Goal: Transaction & Acquisition: Download file/media

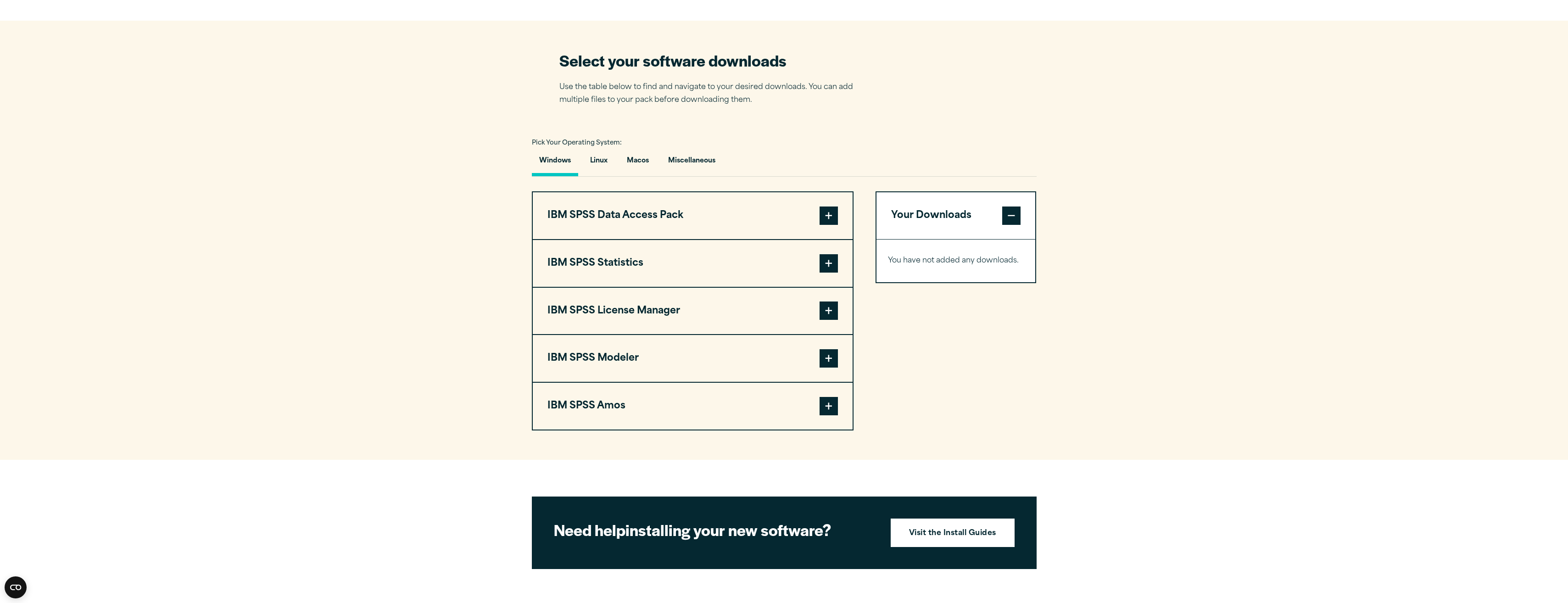
scroll to position [551, 0]
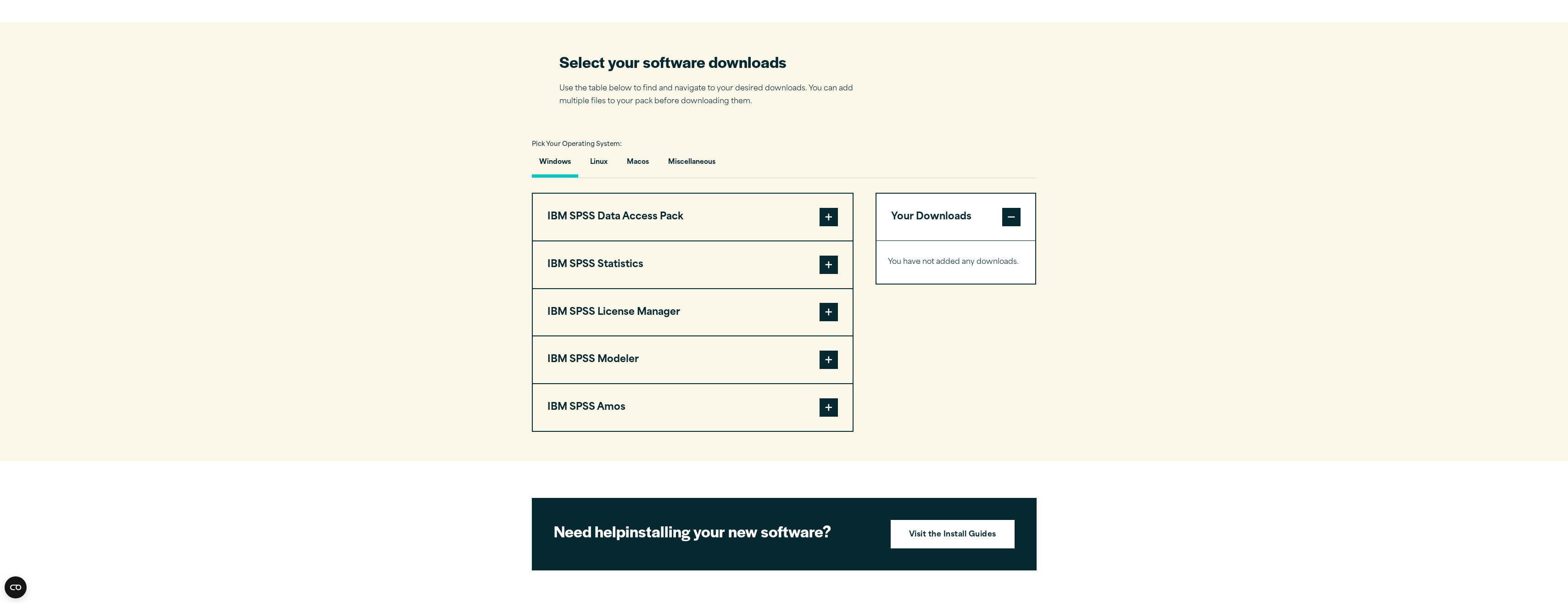
click at [833, 214] on span at bounding box center [829, 217] width 18 height 18
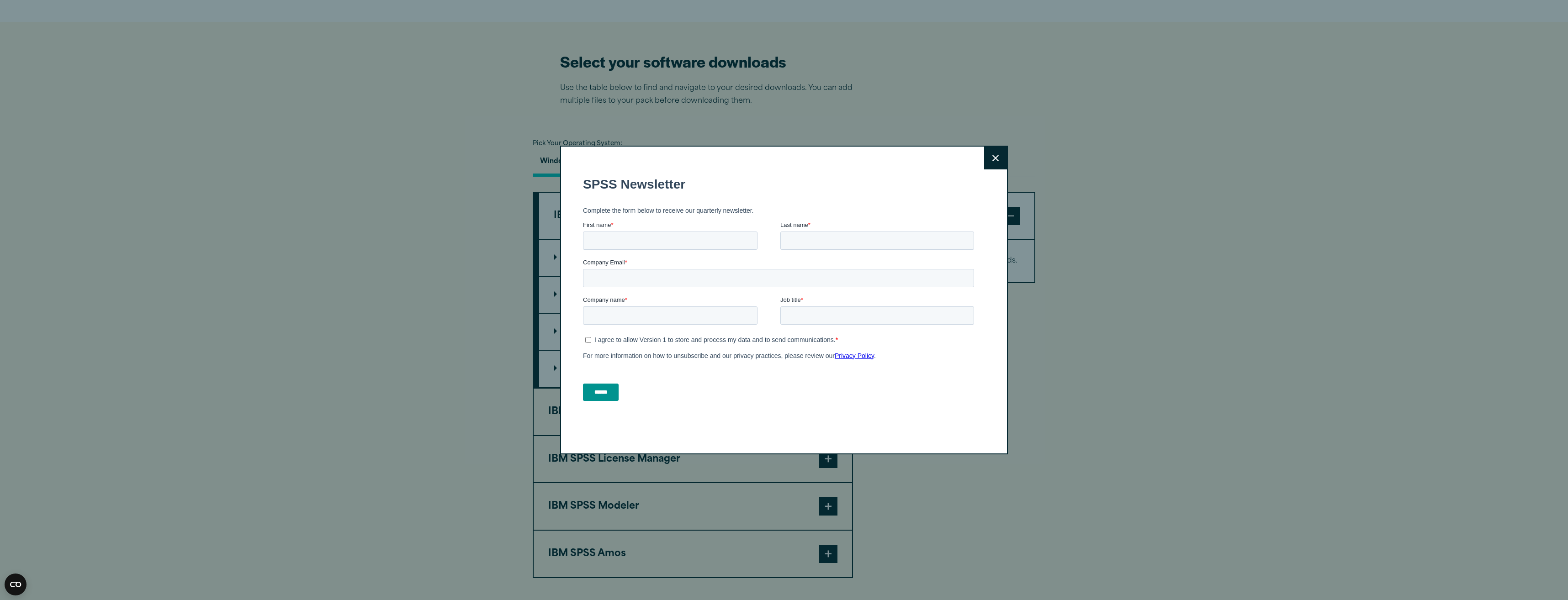
click at [989, 155] on button "Close" at bounding box center [996, 158] width 23 height 23
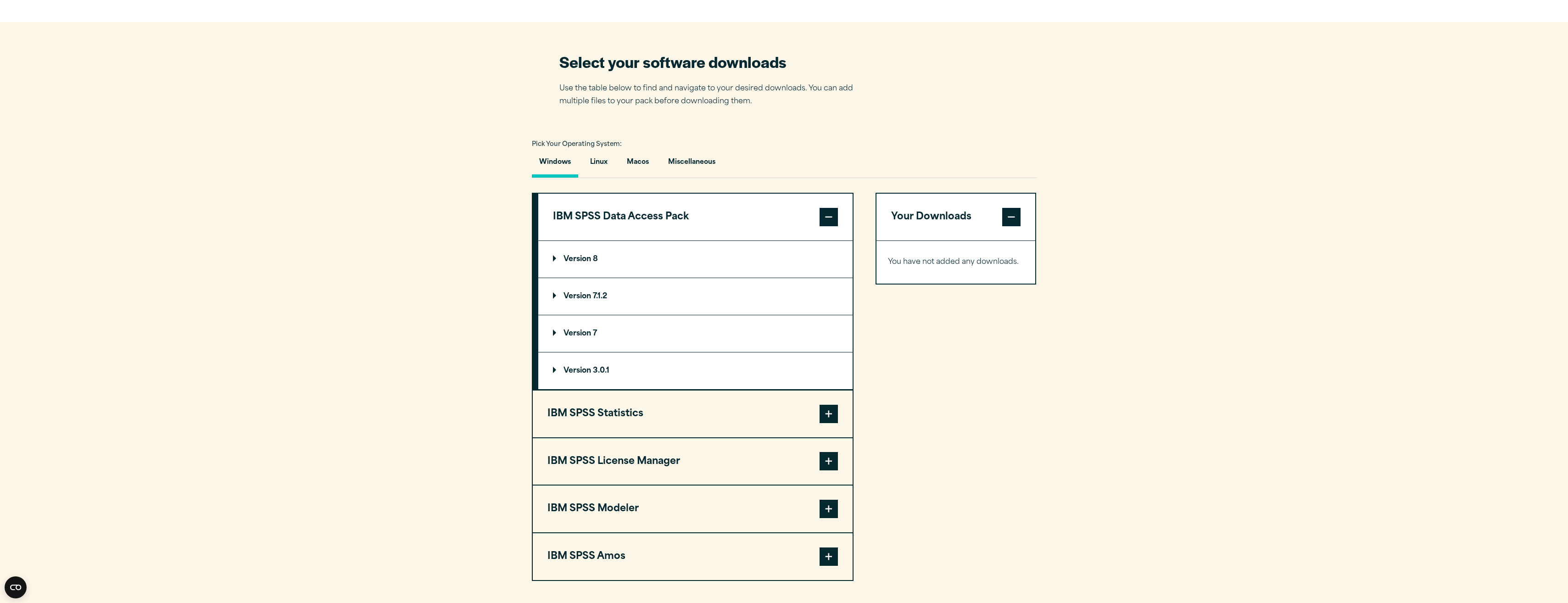
click at [581, 259] on p "Version 8" at bounding box center [575, 259] width 45 height 7
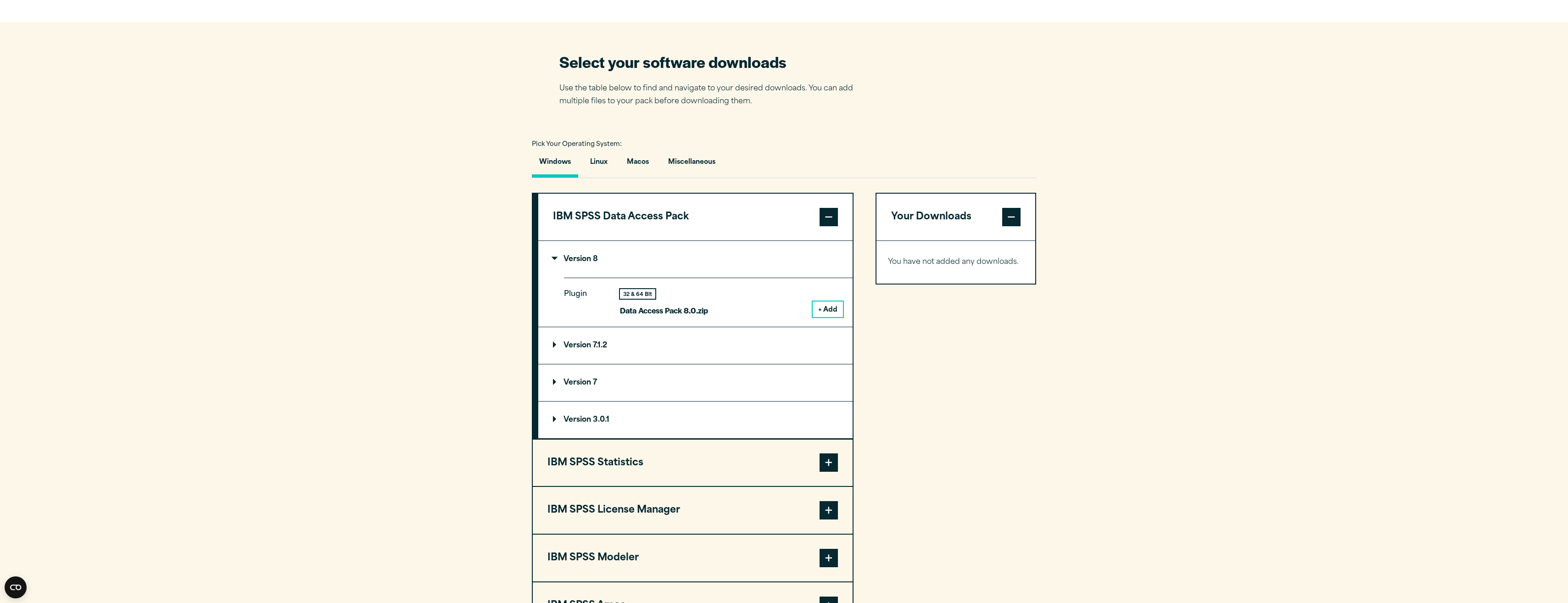
click at [833, 457] on span at bounding box center [829, 463] width 18 height 18
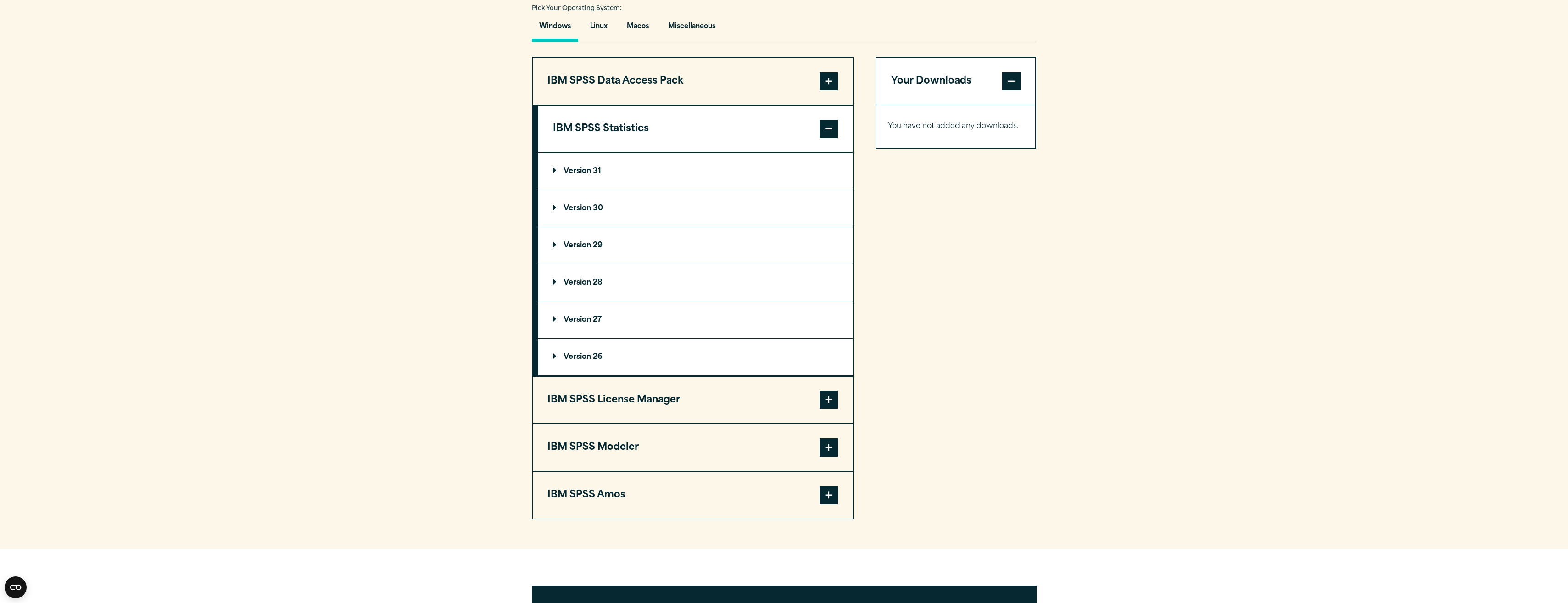
scroll to position [689, 0]
click at [593, 164] on summary "Version 31" at bounding box center [695, 169] width 314 height 37
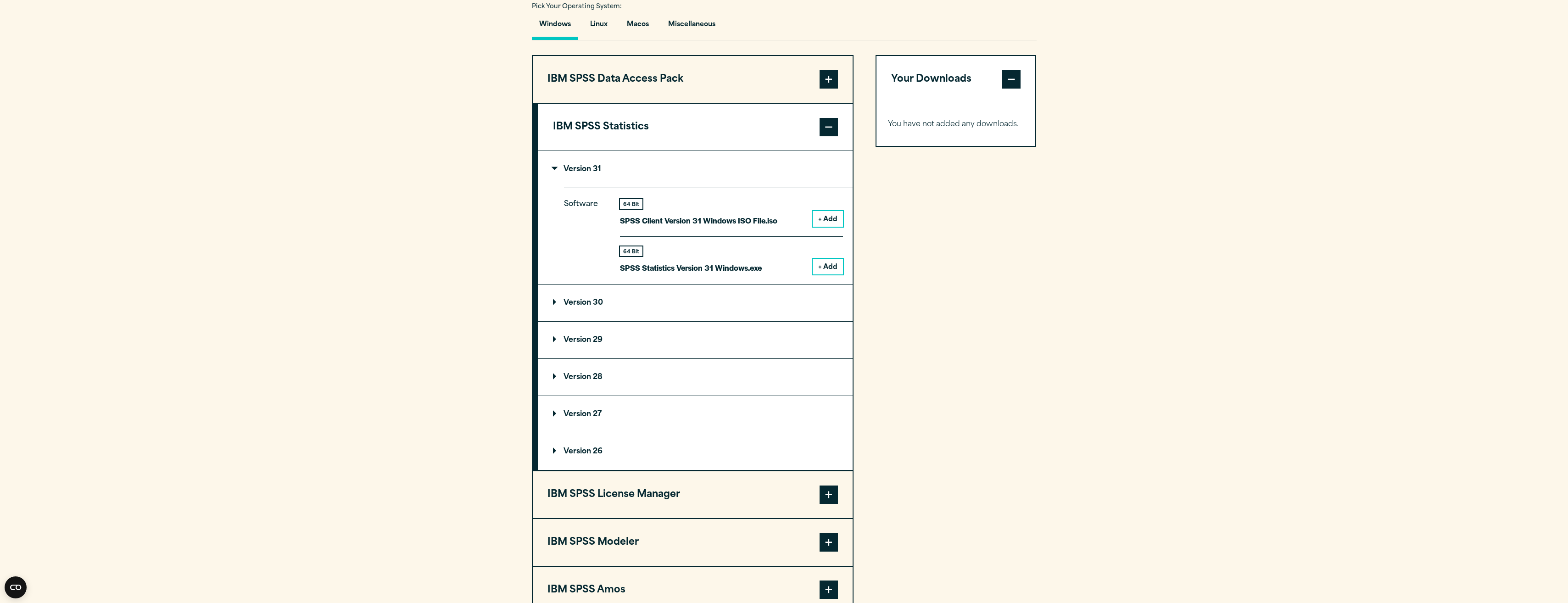
click at [831, 220] on button "+ Add" at bounding box center [828, 219] width 31 height 16
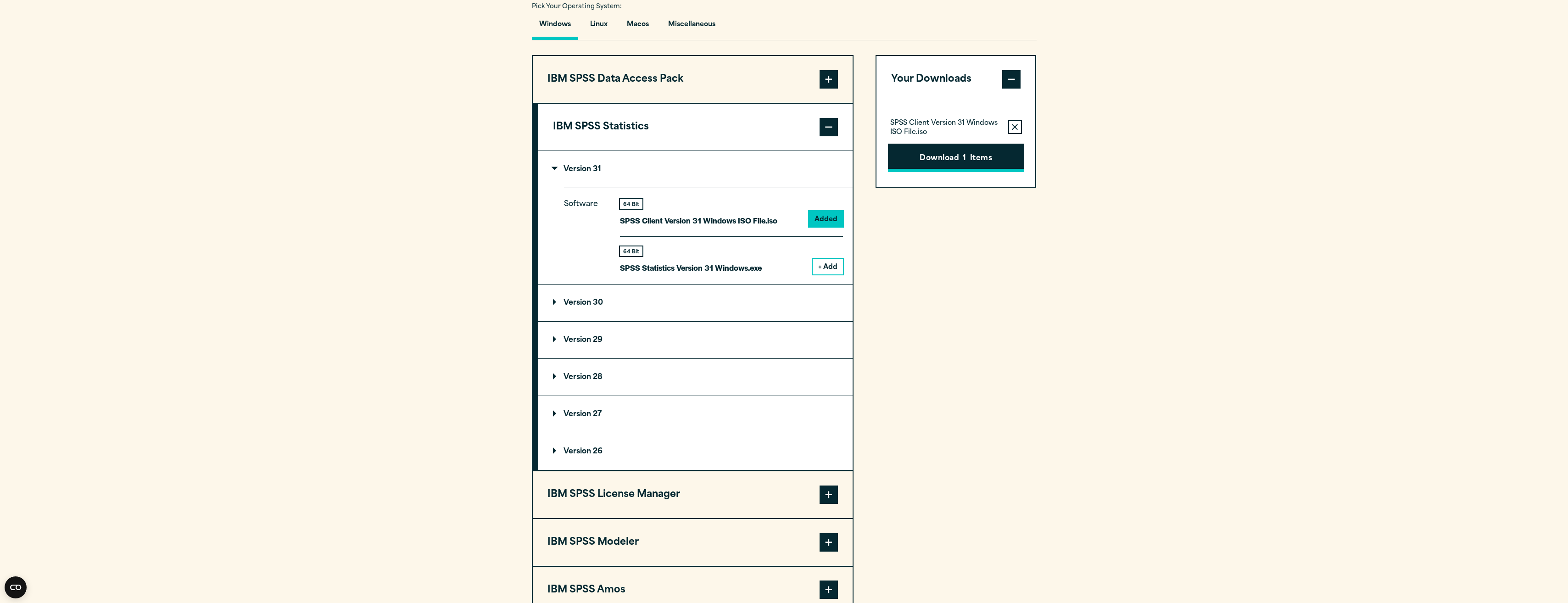
click at [935, 161] on button "Download 1 Items" at bounding box center [955, 158] width 136 height 29
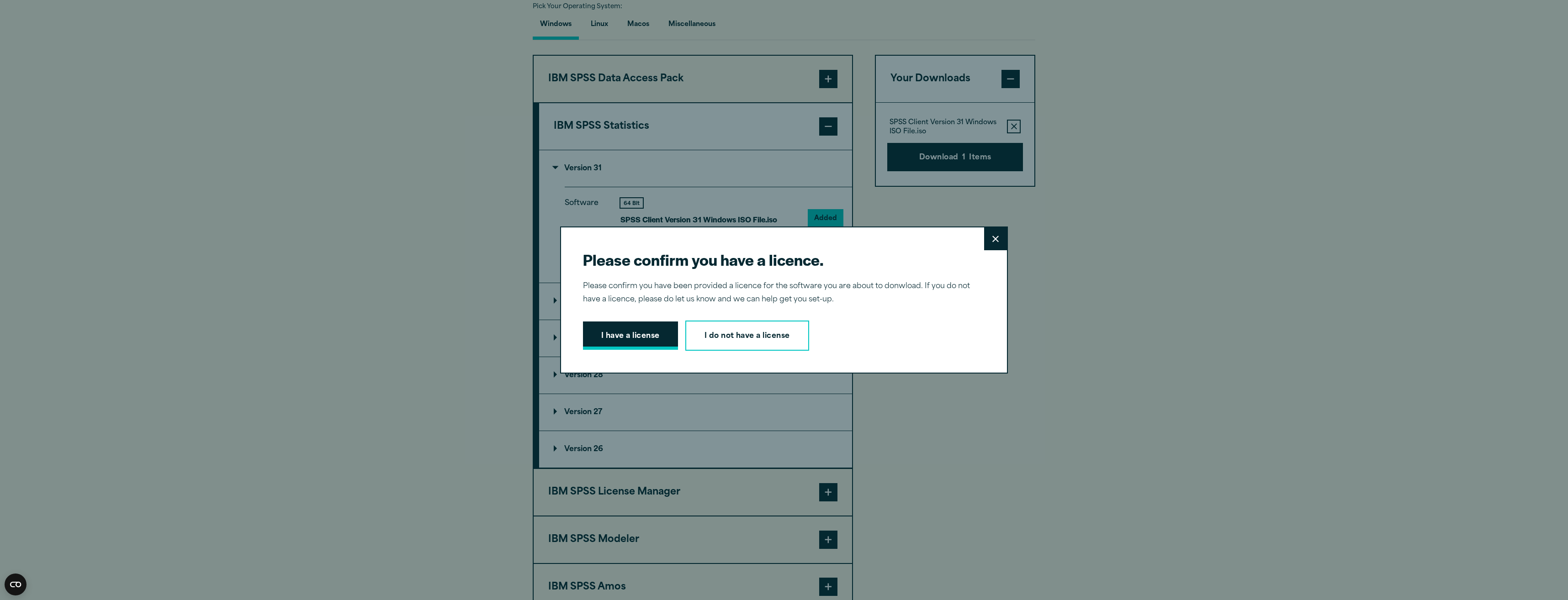
click at [653, 345] on button "I have a license" at bounding box center [631, 335] width 95 height 29
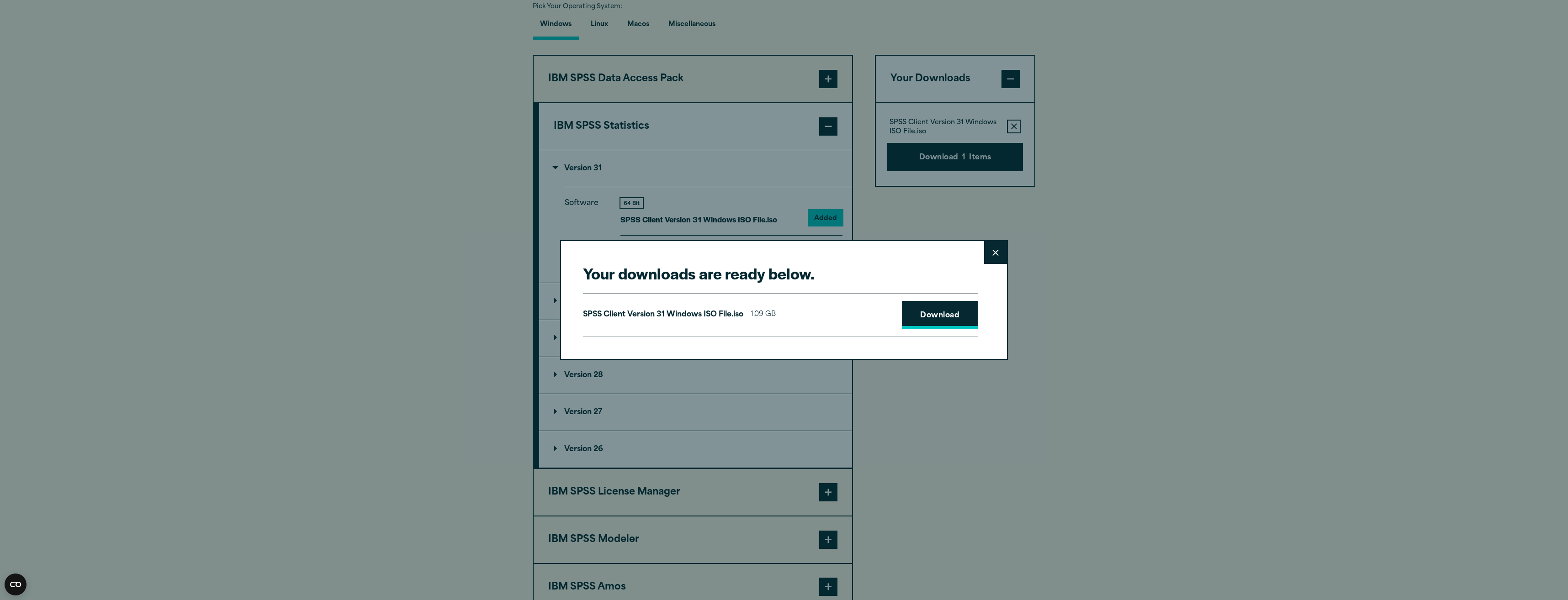
click at [973, 313] on link "Download" at bounding box center [940, 315] width 76 height 29
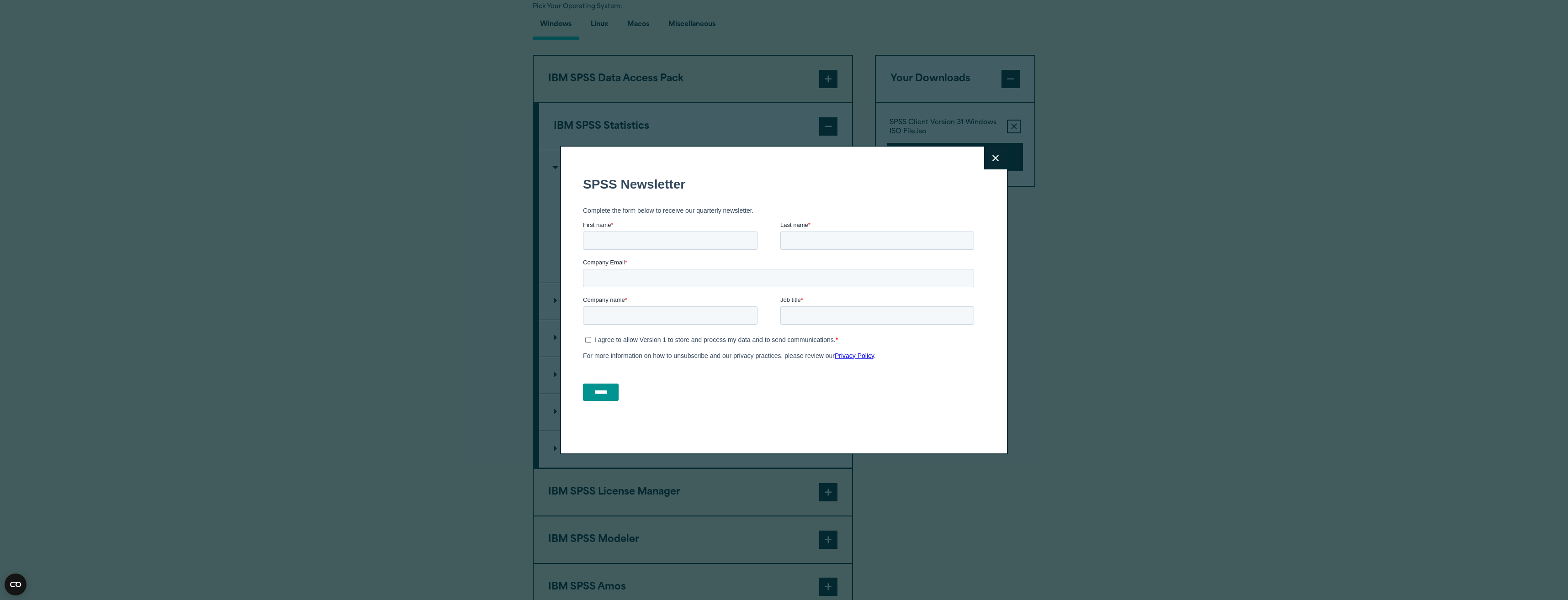
click at [992, 156] on icon at bounding box center [995, 158] width 7 height 7
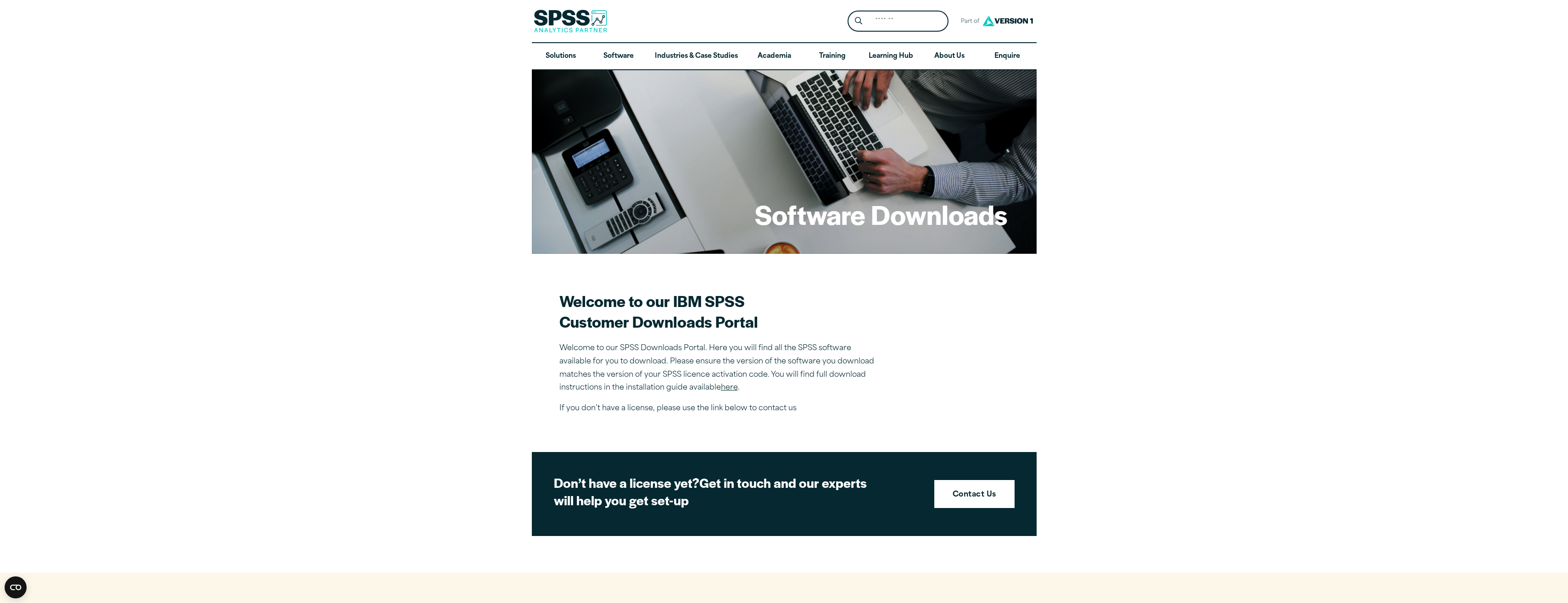
click at [727, 384] on link "here" at bounding box center [729, 388] width 17 height 7
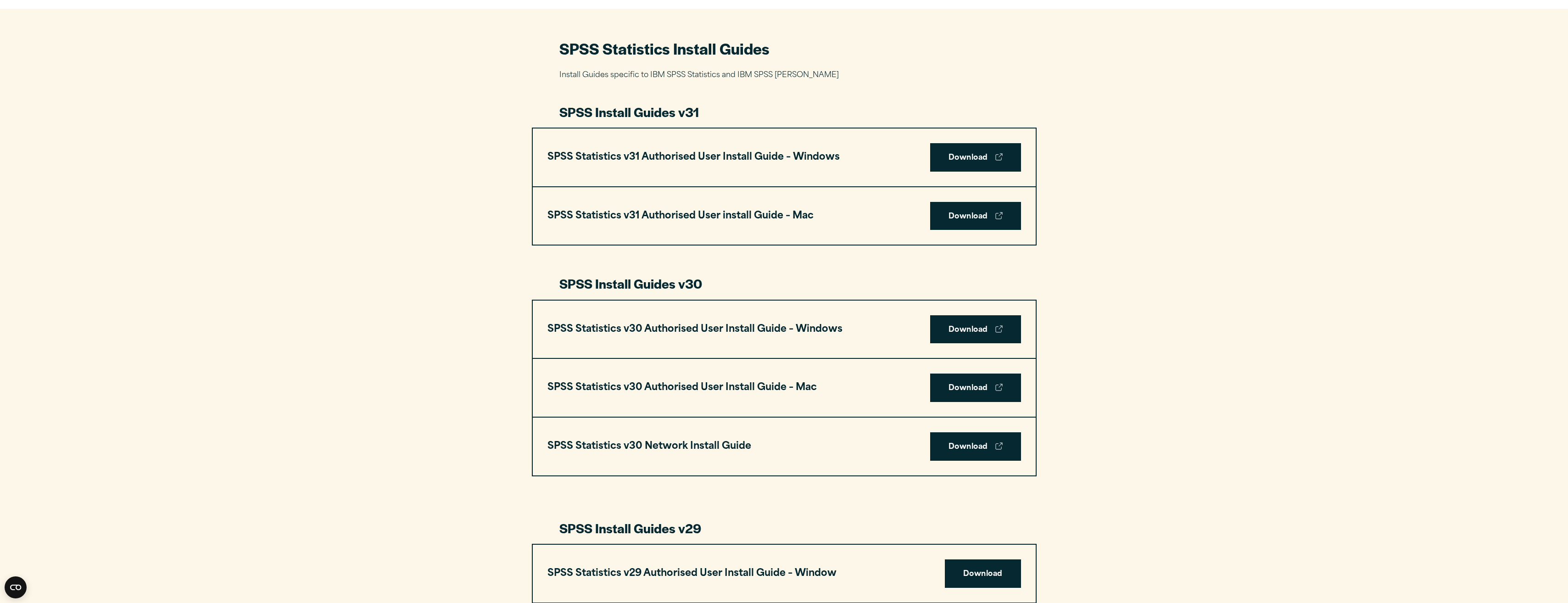
scroll to position [321, 0]
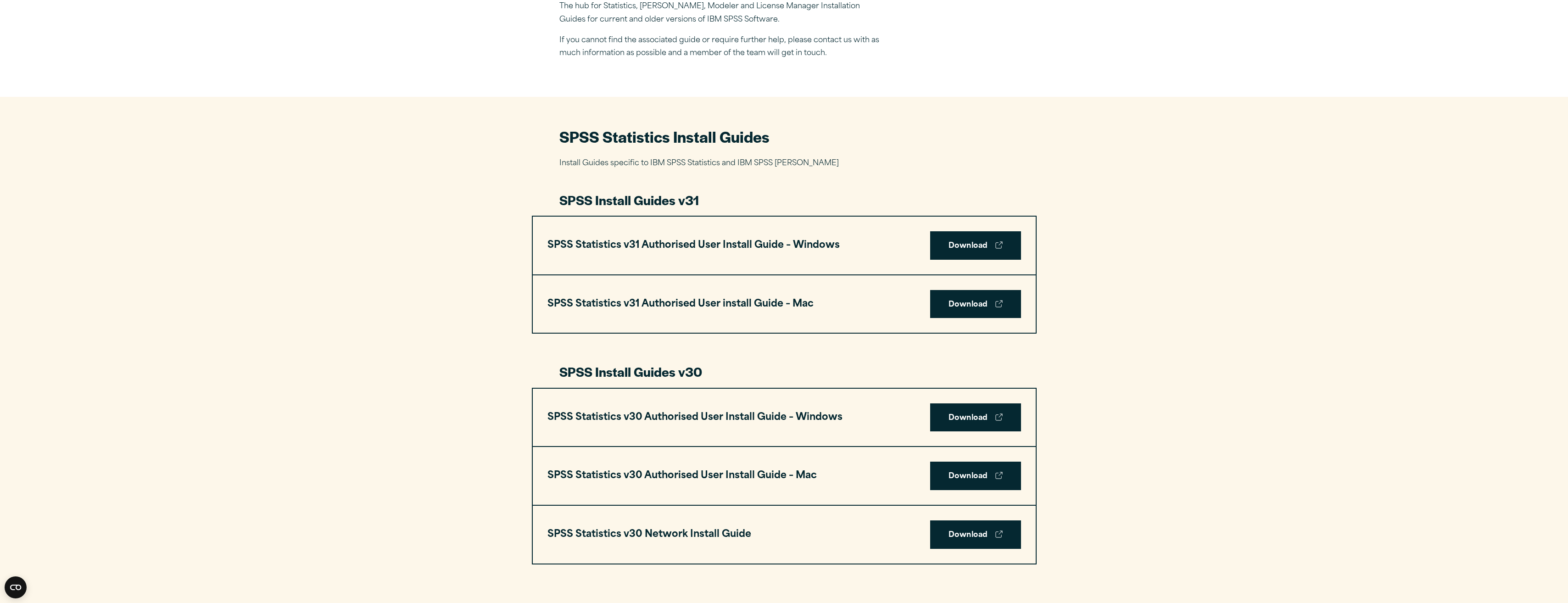
click at [924, 251] on div "SPSS Statistics v31 Authorised User Install Guide – Windows Download" at bounding box center [784, 245] width 503 height 58
click at [957, 244] on link "Download" at bounding box center [975, 245] width 91 height 29
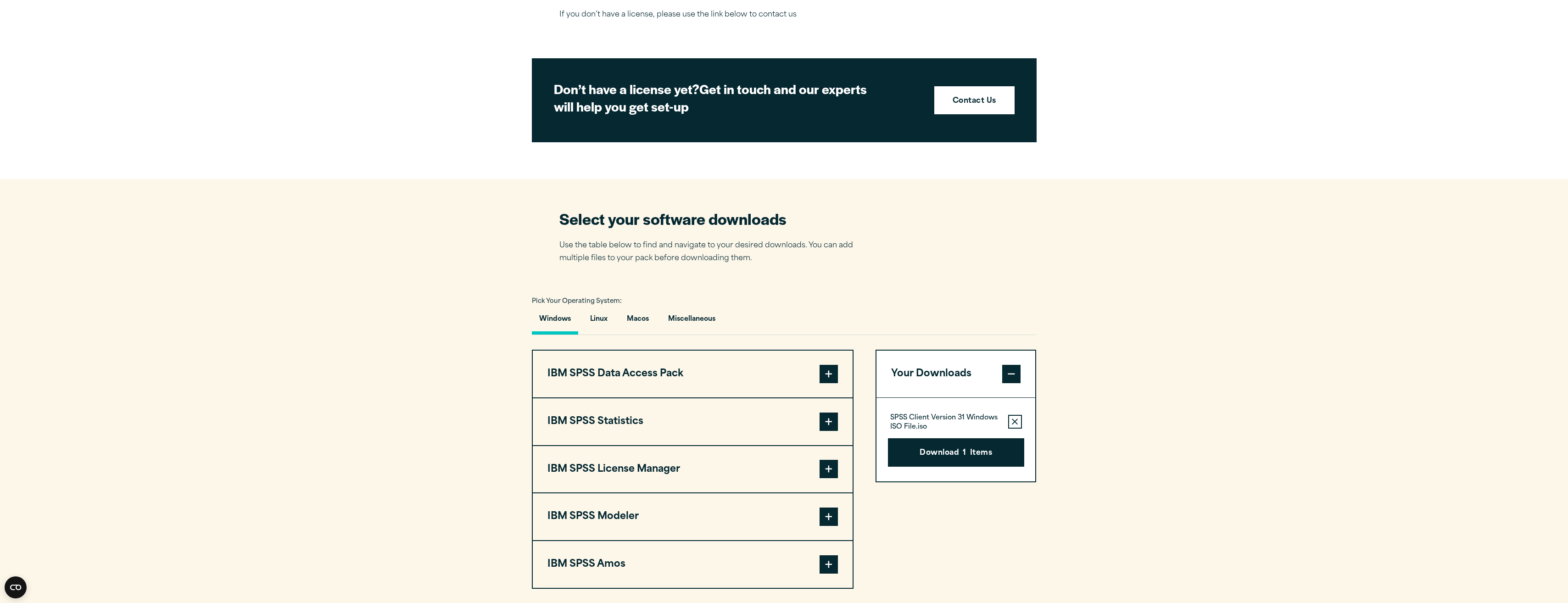
scroll to position [459, 0]
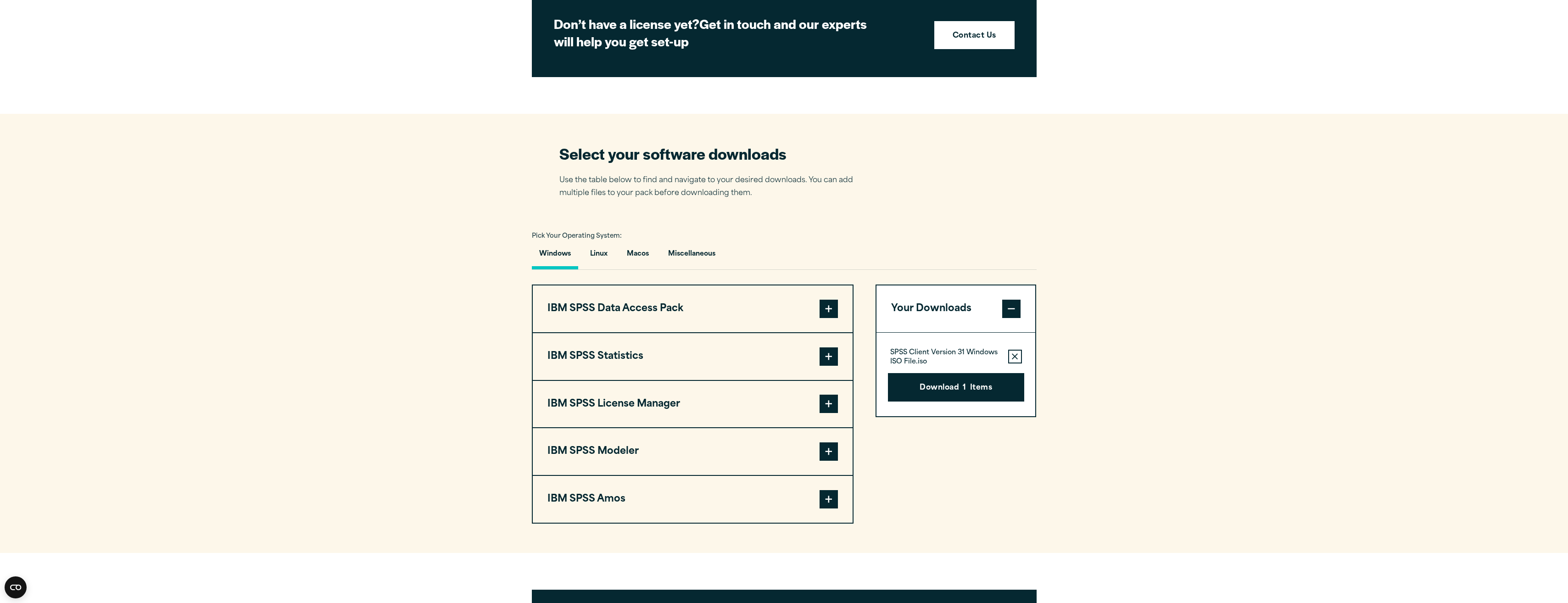
click at [822, 355] on span at bounding box center [829, 357] width 18 height 18
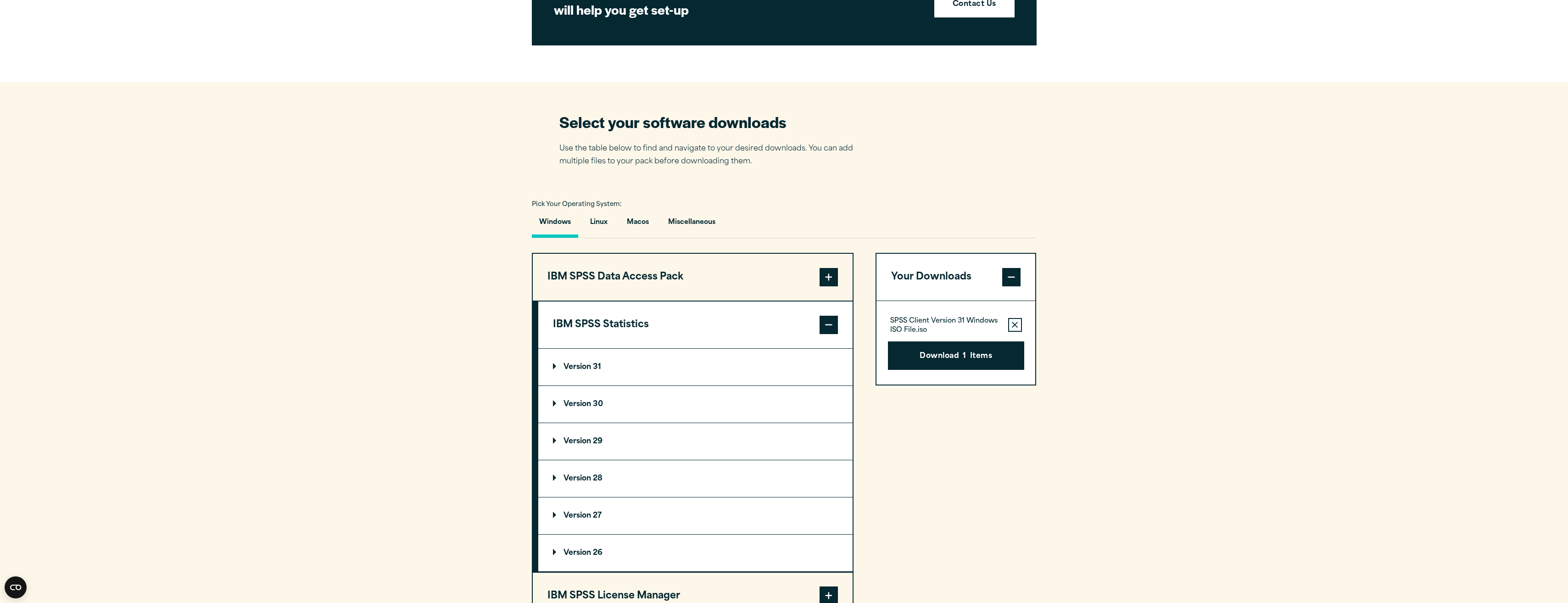
scroll to position [505, 0]
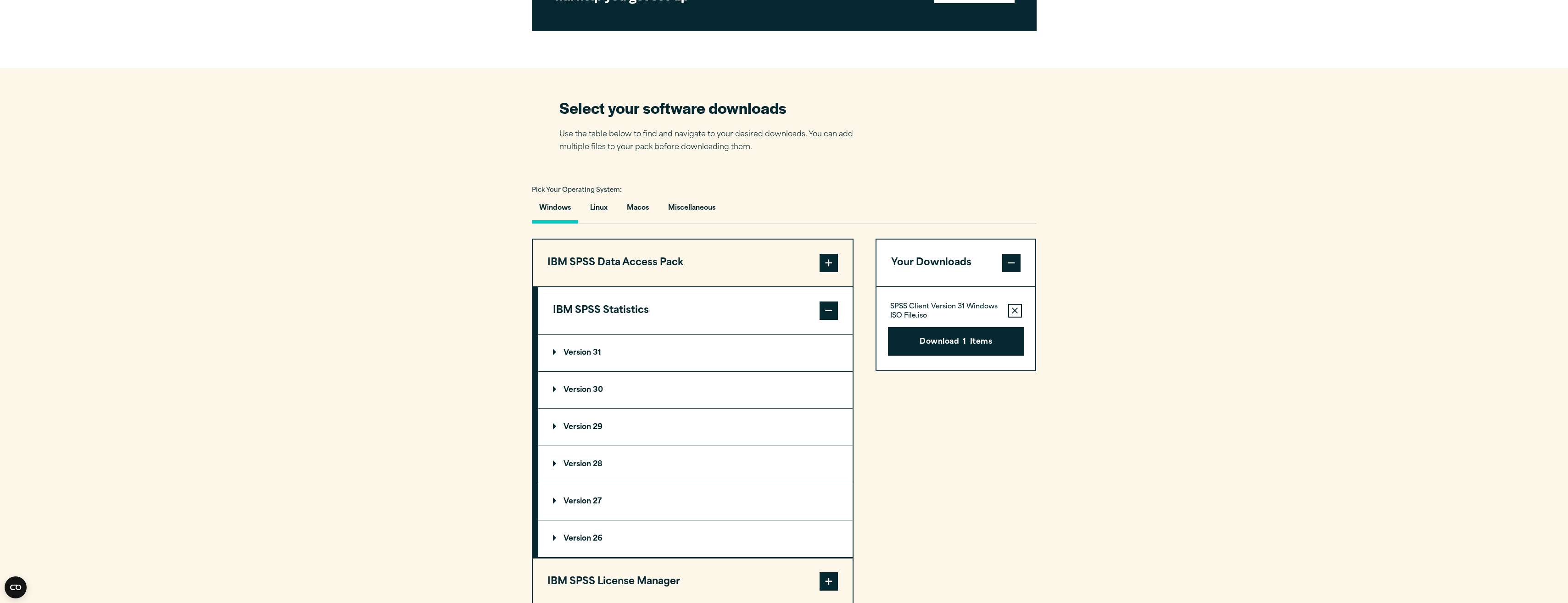
click at [594, 428] on p "Version 29" at bounding box center [577, 427] width 50 height 7
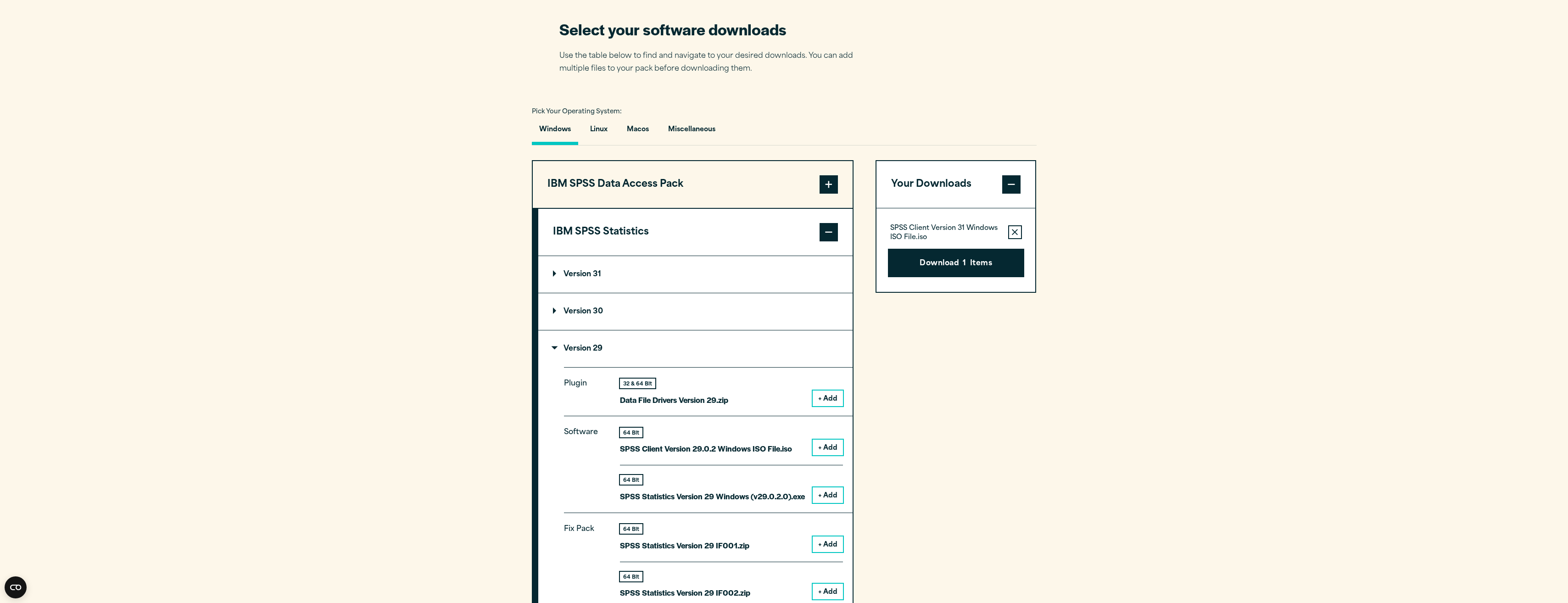
scroll to position [597, 0]
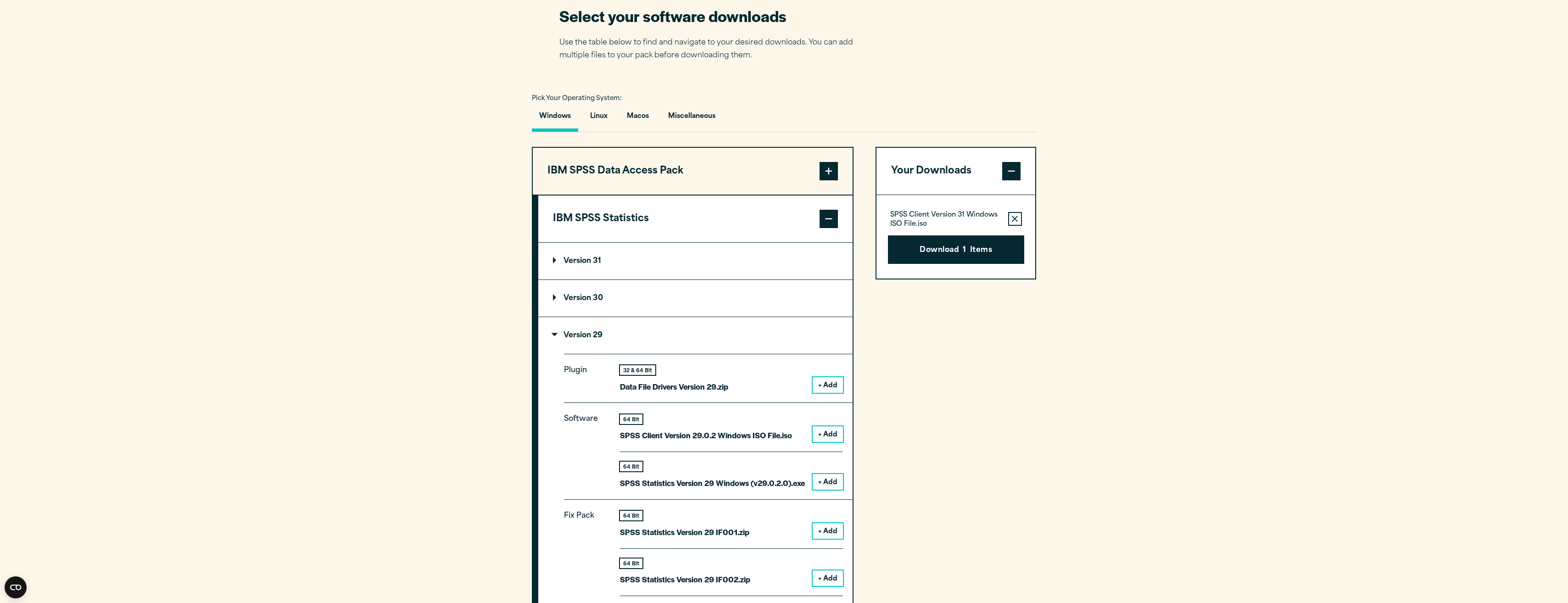
click at [821, 484] on button "+ Add" at bounding box center [828, 482] width 31 height 16
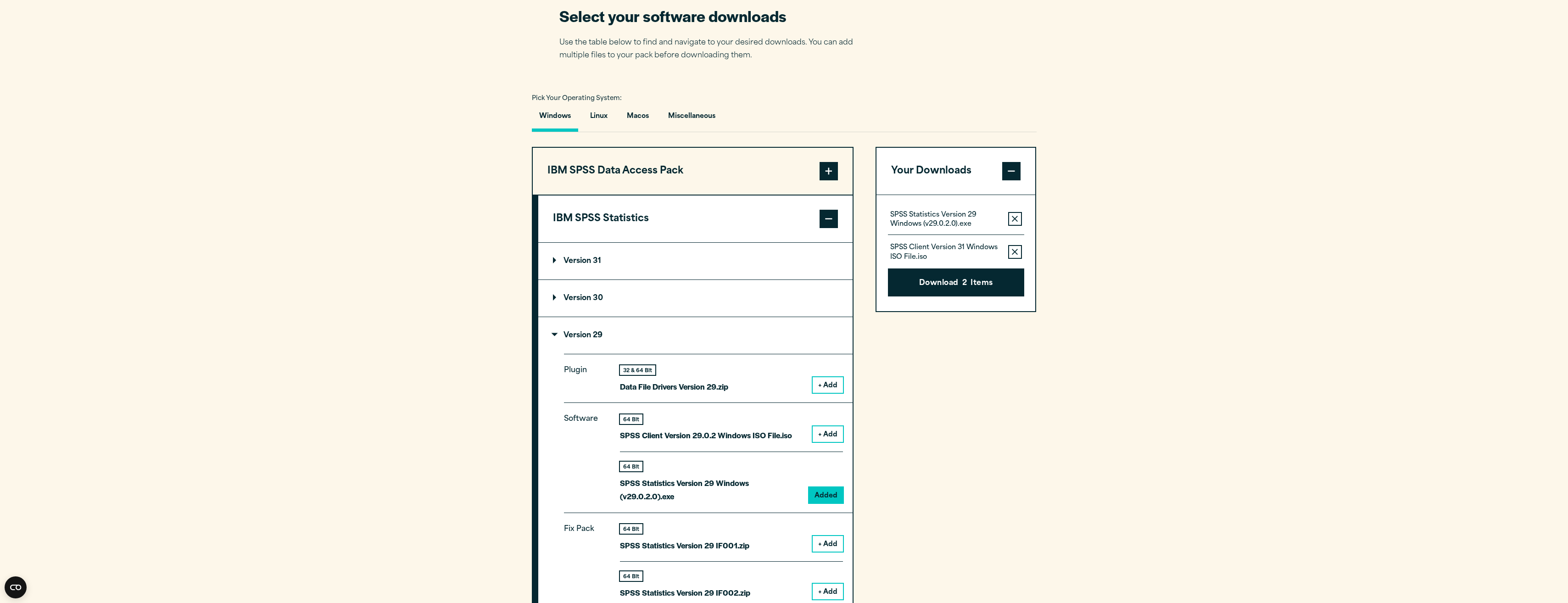
click at [1006, 250] on div "SPSS Client Version 31 Windows ISO File.iso Remove this item from your software…" at bounding box center [955, 248] width 136 height 26
click at [1009, 251] on button "Remove this item from your software download list" at bounding box center [1015, 252] width 14 height 14
click at [1012, 221] on icon "button" at bounding box center [1015, 219] width 6 height 6
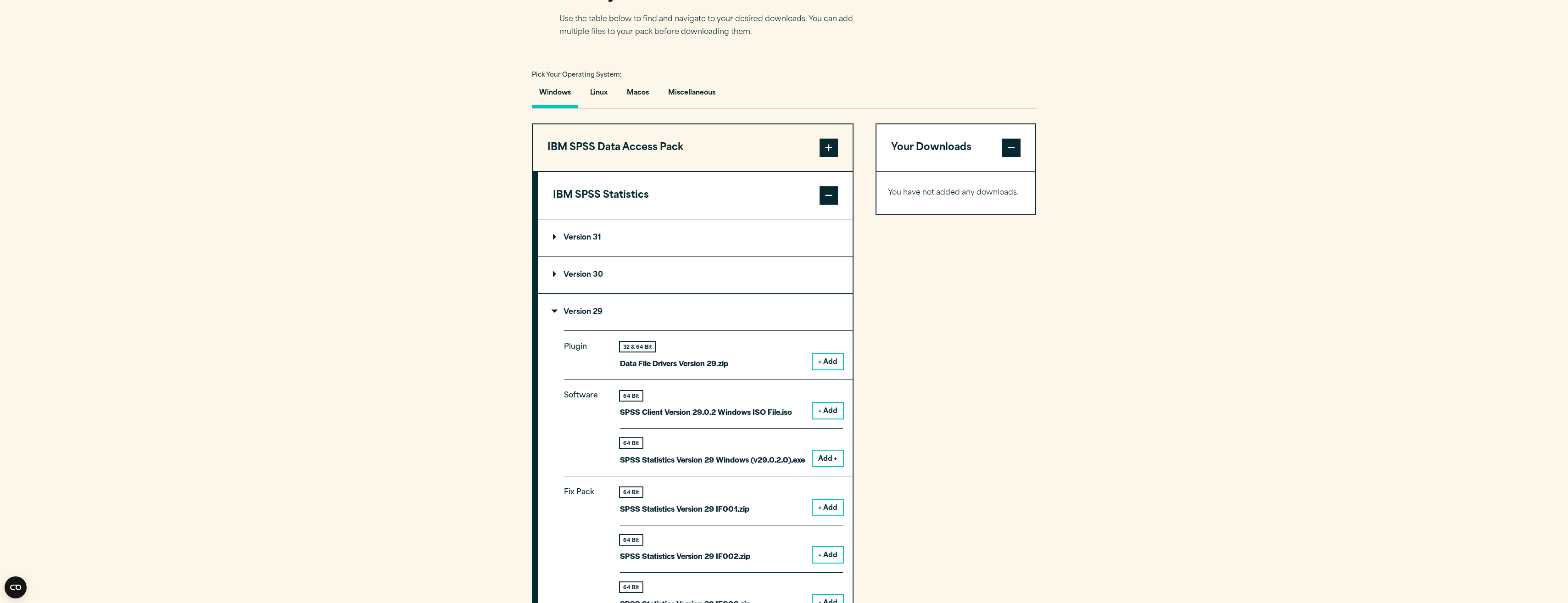
scroll to position [643, 0]
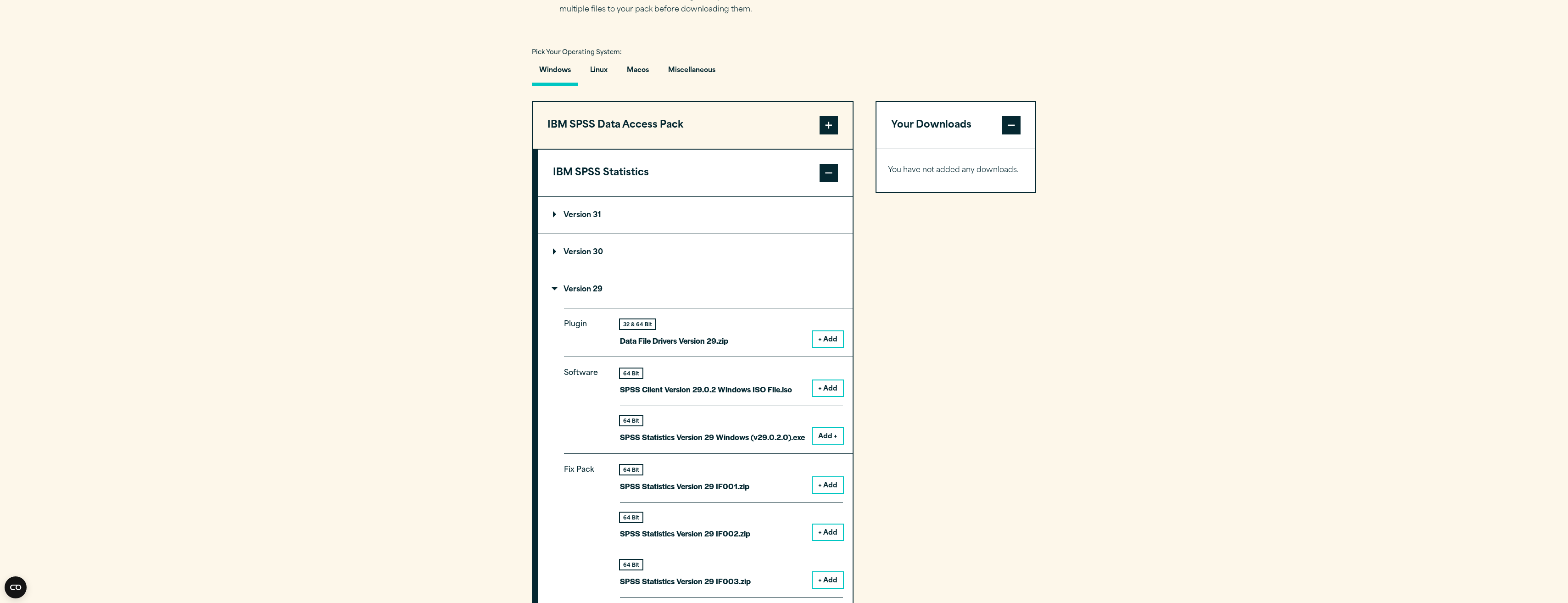
click at [818, 437] on button "Add +" at bounding box center [828, 436] width 31 height 16
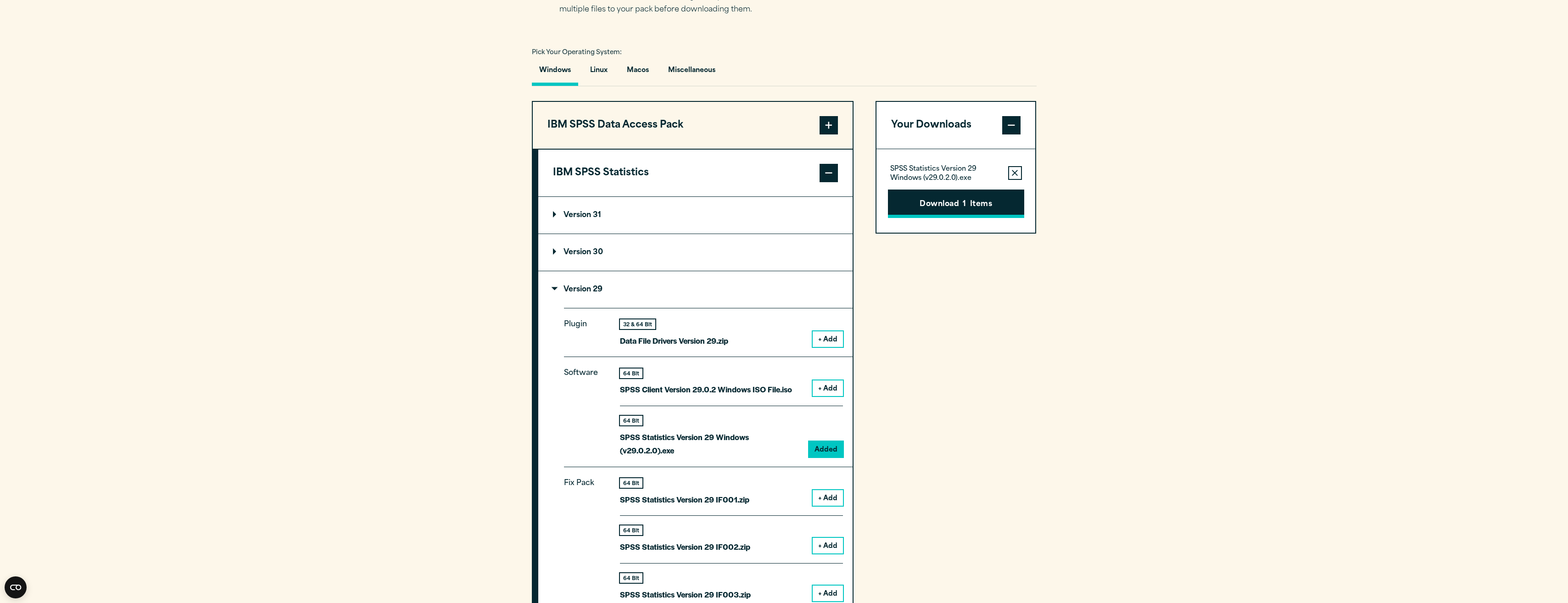
click at [949, 211] on button "Download 1 Items" at bounding box center [955, 204] width 136 height 29
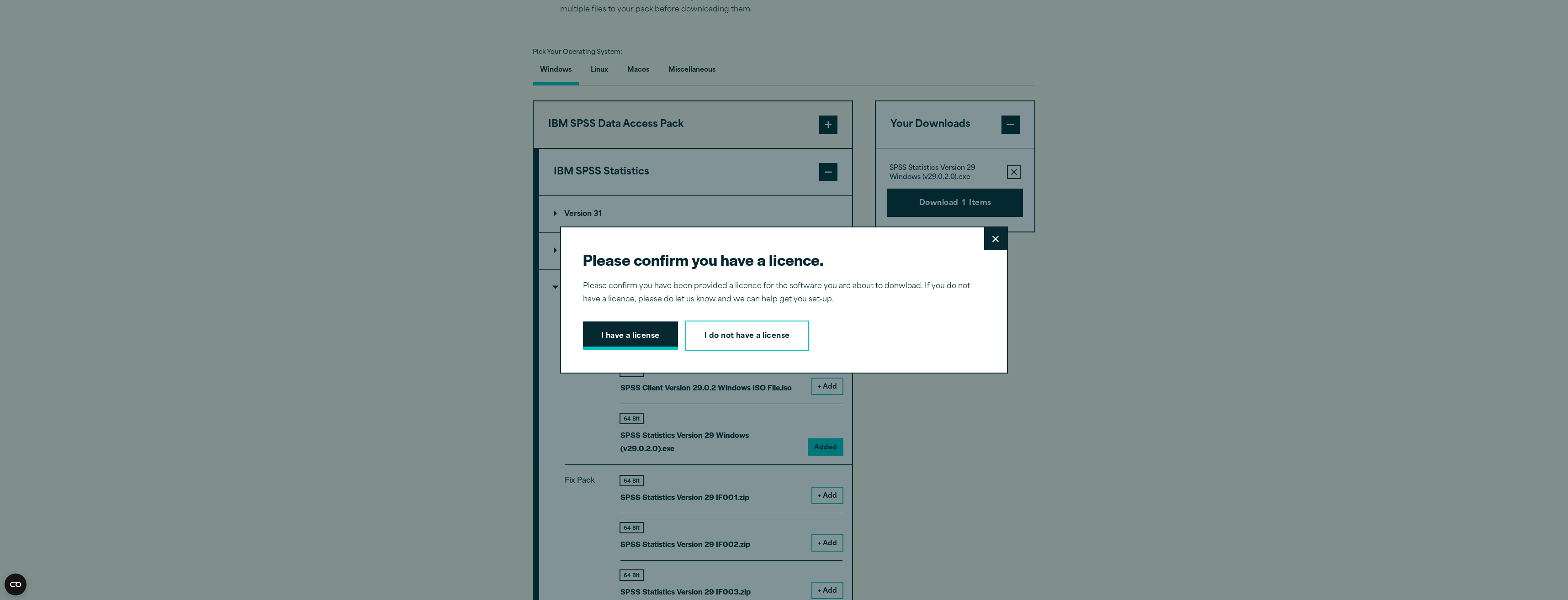
click at [601, 333] on button "I have a license" at bounding box center [631, 335] width 95 height 29
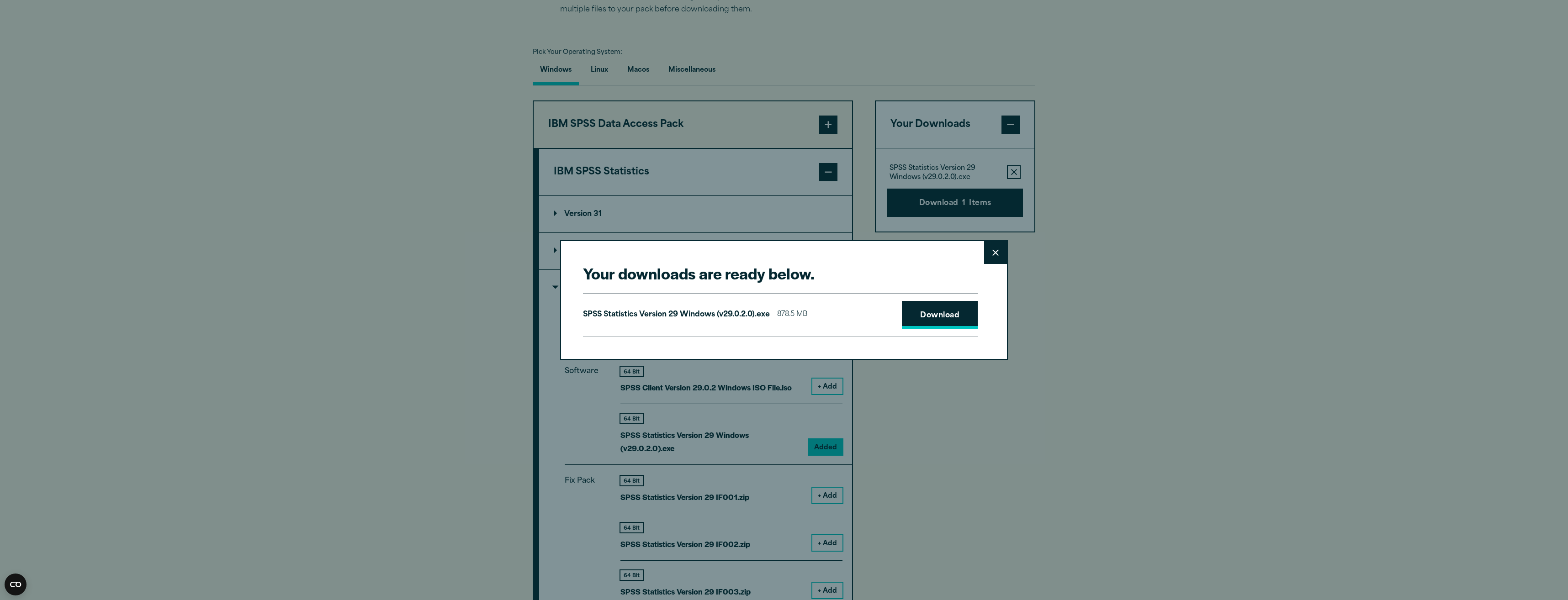
click at [926, 325] on link "Download" at bounding box center [940, 315] width 76 height 29
click at [970, 256] on div "Your downloads are ready below. Close SPSS Statistics Version 29 Windows (v29.0…" at bounding box center [784, 300] width 448 height 119
click at [996, 259] on button "Close" at bounding box center [996, 253] width 23 height 23
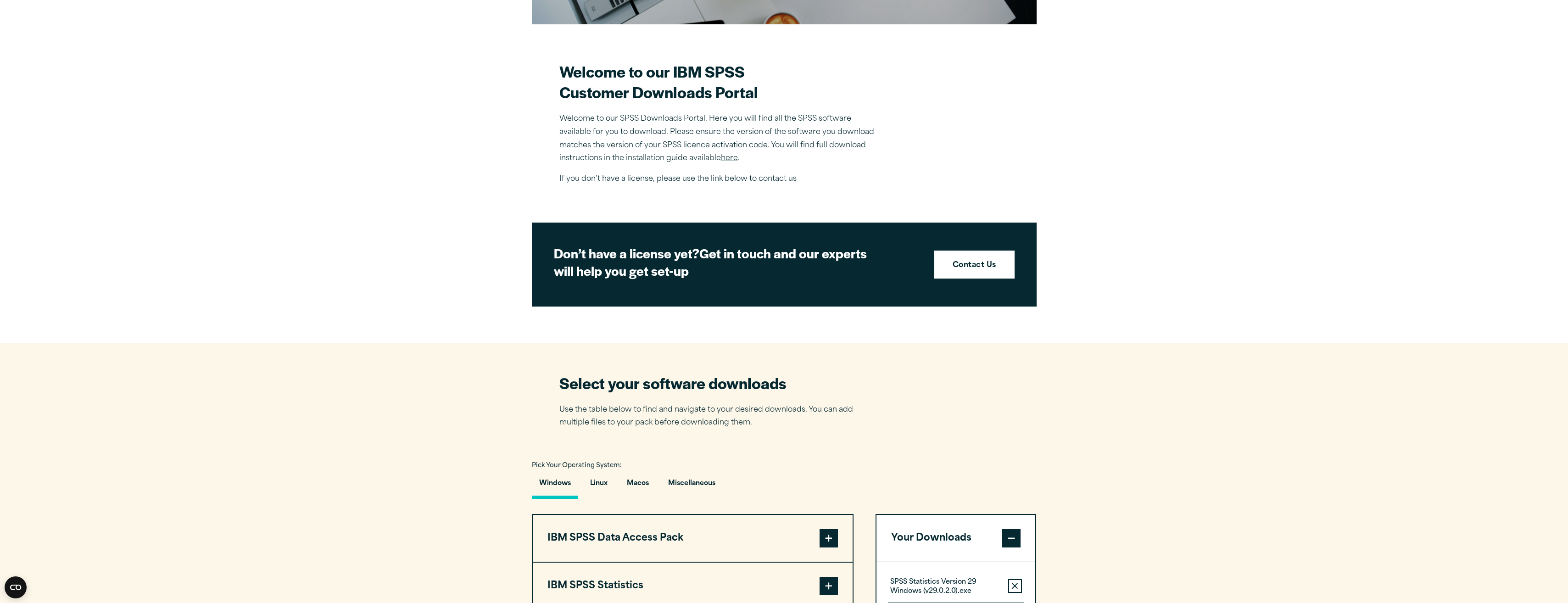
scroll to position [321, 0]
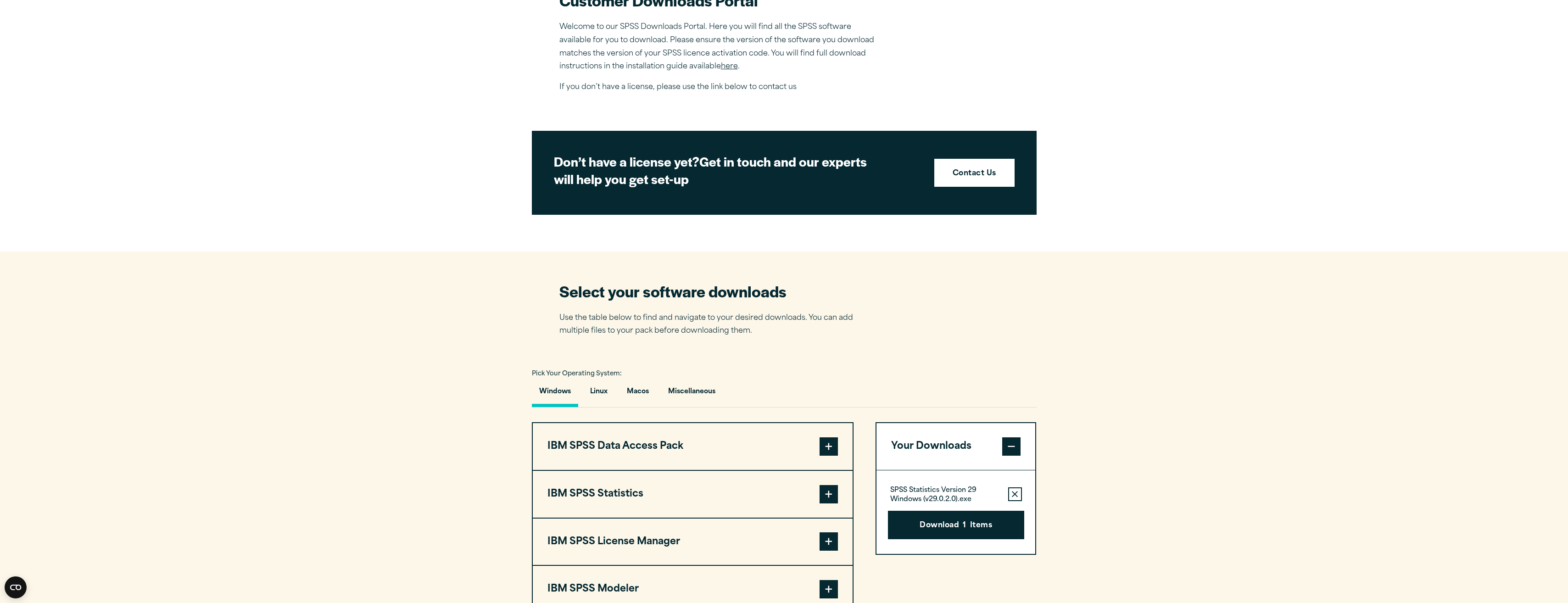
click at [822, 485] on span at bounding box center [829, 494] width 18 height 18
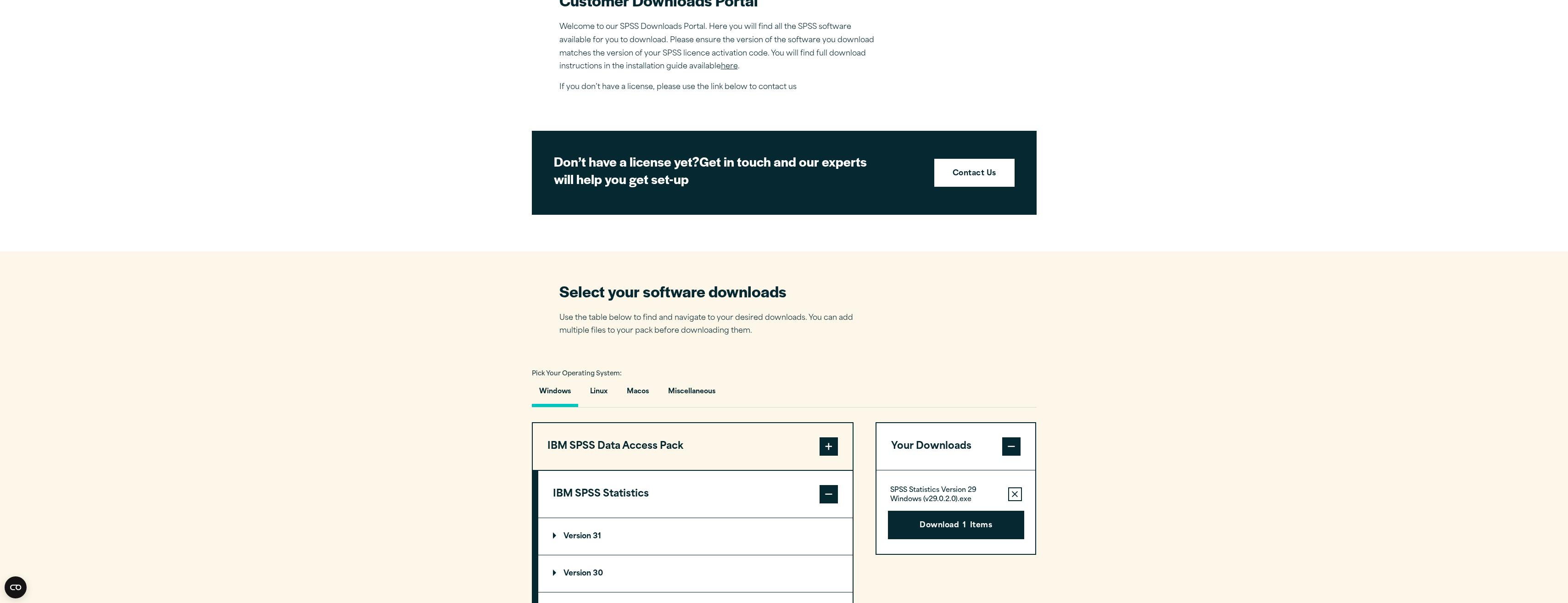
scroll to position [459, 0]
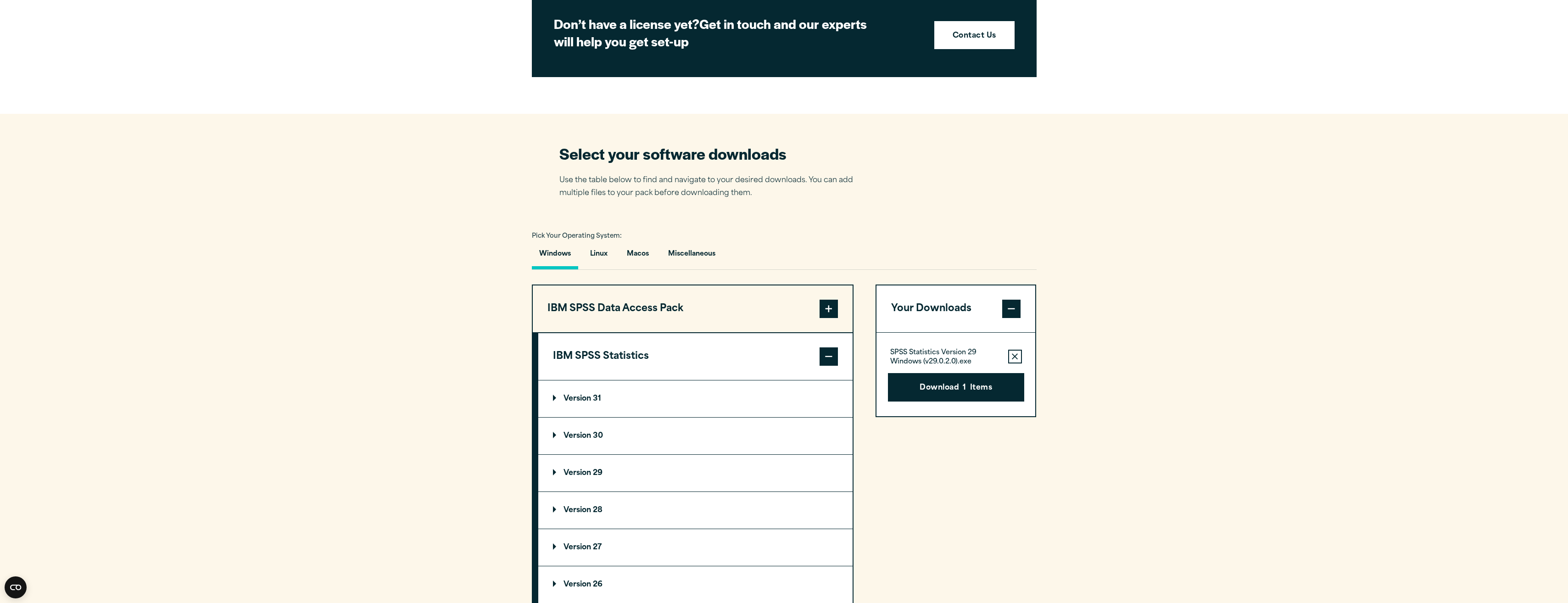
click at [572, 437] on p "Version 30" at bounding box center [578, 436] width 50 height 7
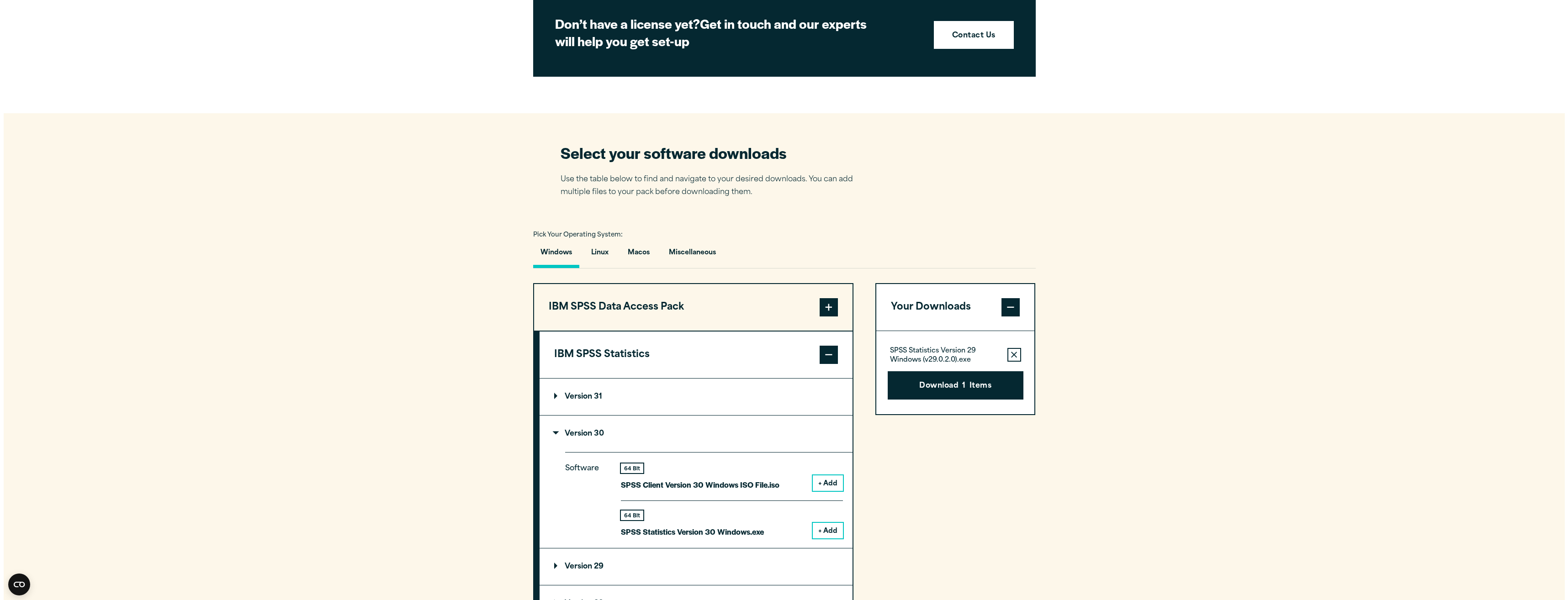
scroll to position [594, 0]
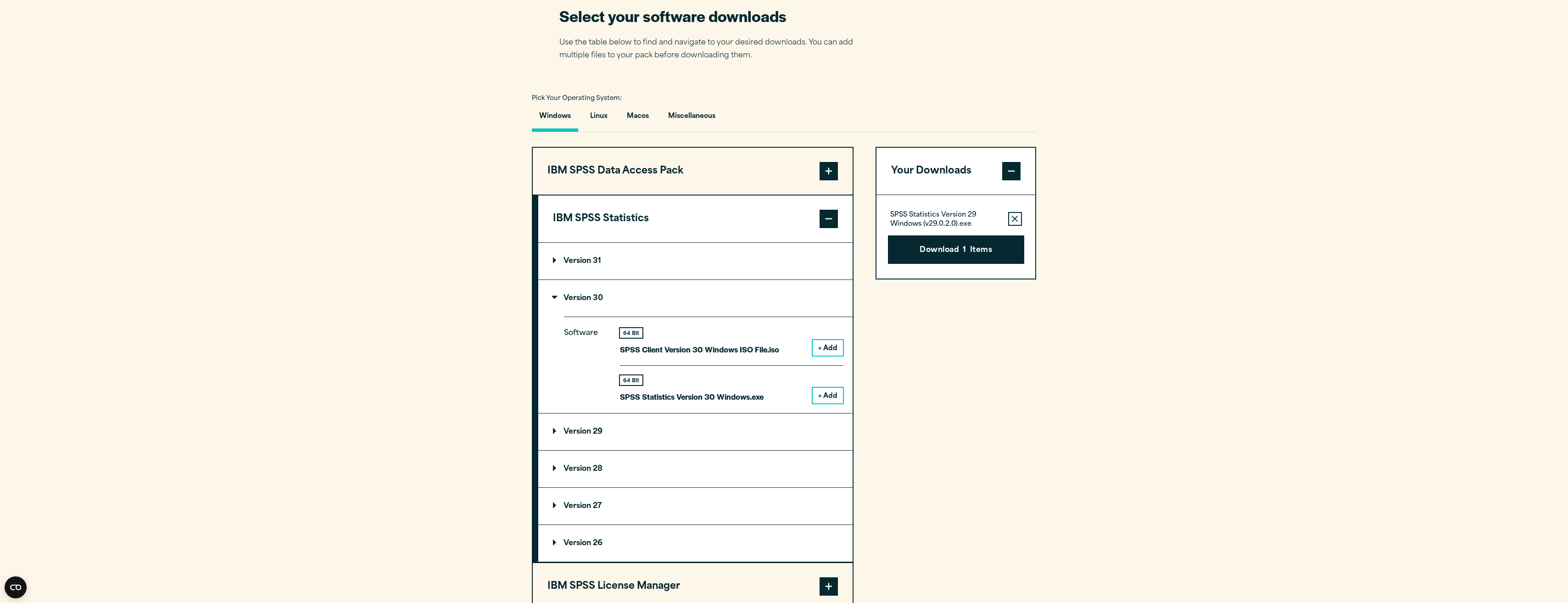
click at [1011, 222] on button "Remove this item from your software download list" at bounding box center [1015, 219] width 14 height 14
click at [817, 395] on button "+ Add" at bounding box center [828, 396] width 31 height 16
click at [968, 248] on button "Download 1 Items" at bounding box center [955, 250] width 136 height 29
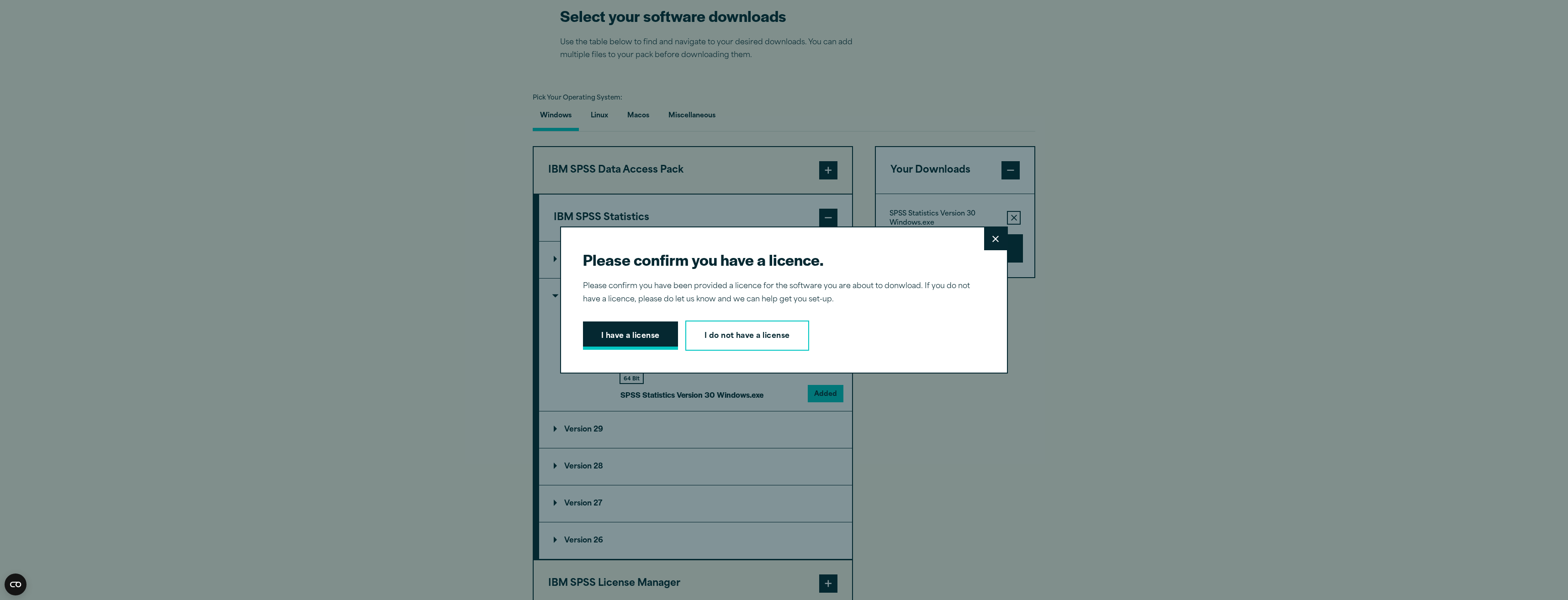
click at [590, 329] on button "I have a license" at bounding box center [631, 335] width 95 height 29
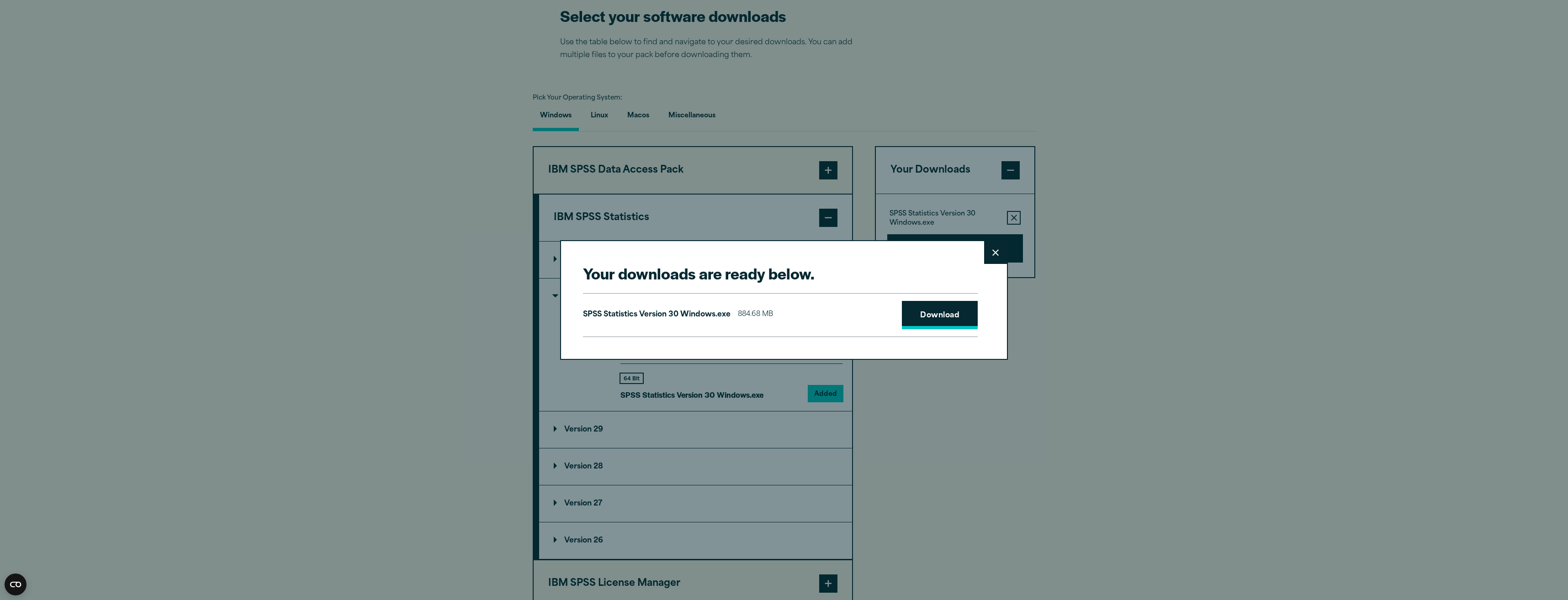
click at [925, 319] on link "Download" at bounding box center [940, 315] width 76 height 29
